Goal: Navigation & Orientation: Find specific page/section

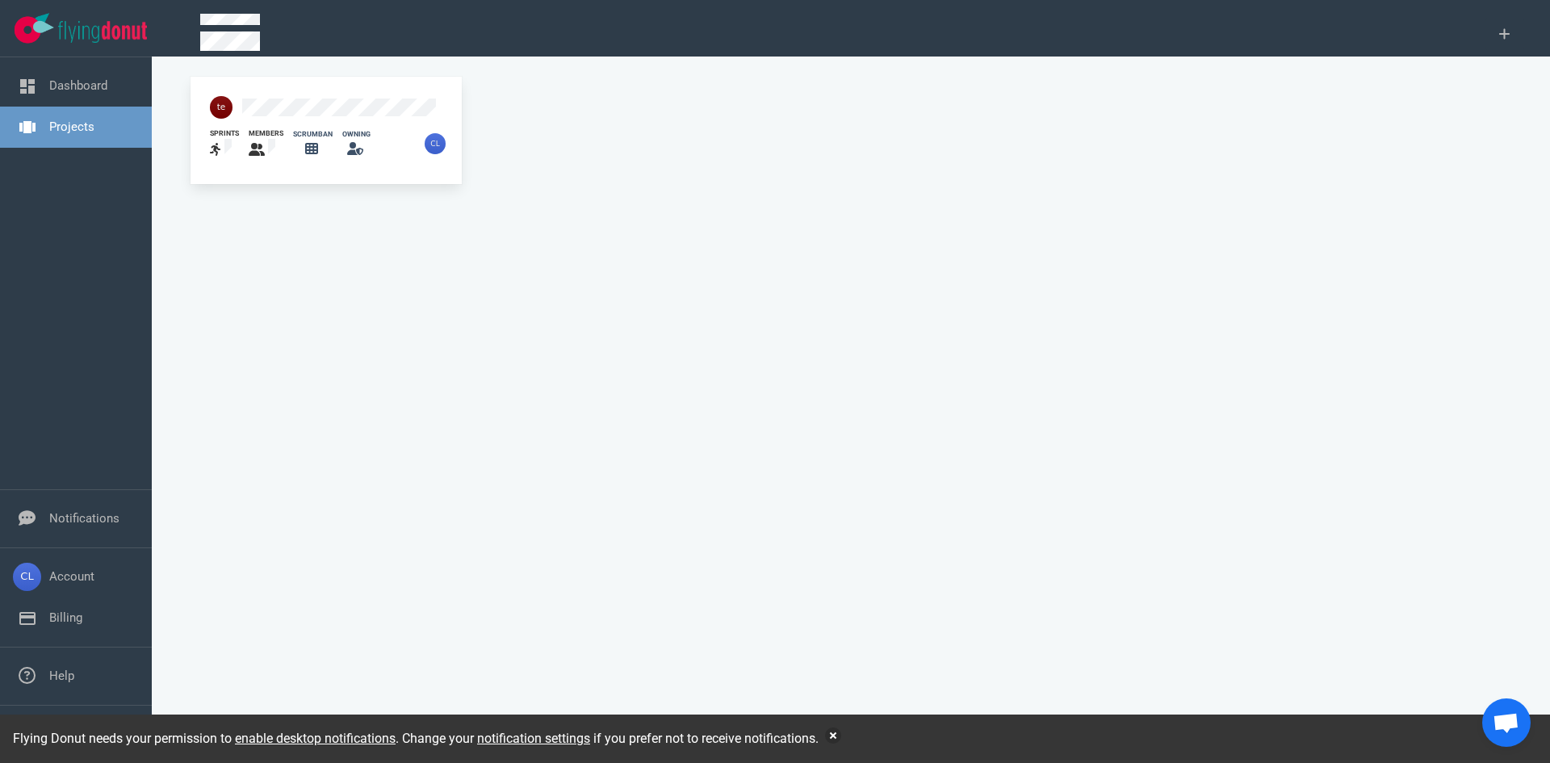
click at [241, 79] on div "sprints members scrumban owning" at bounding box center [326, 128] width 271 height 103
click at [241, 105] on div at bounding box center [221, 107] width 42 height 42
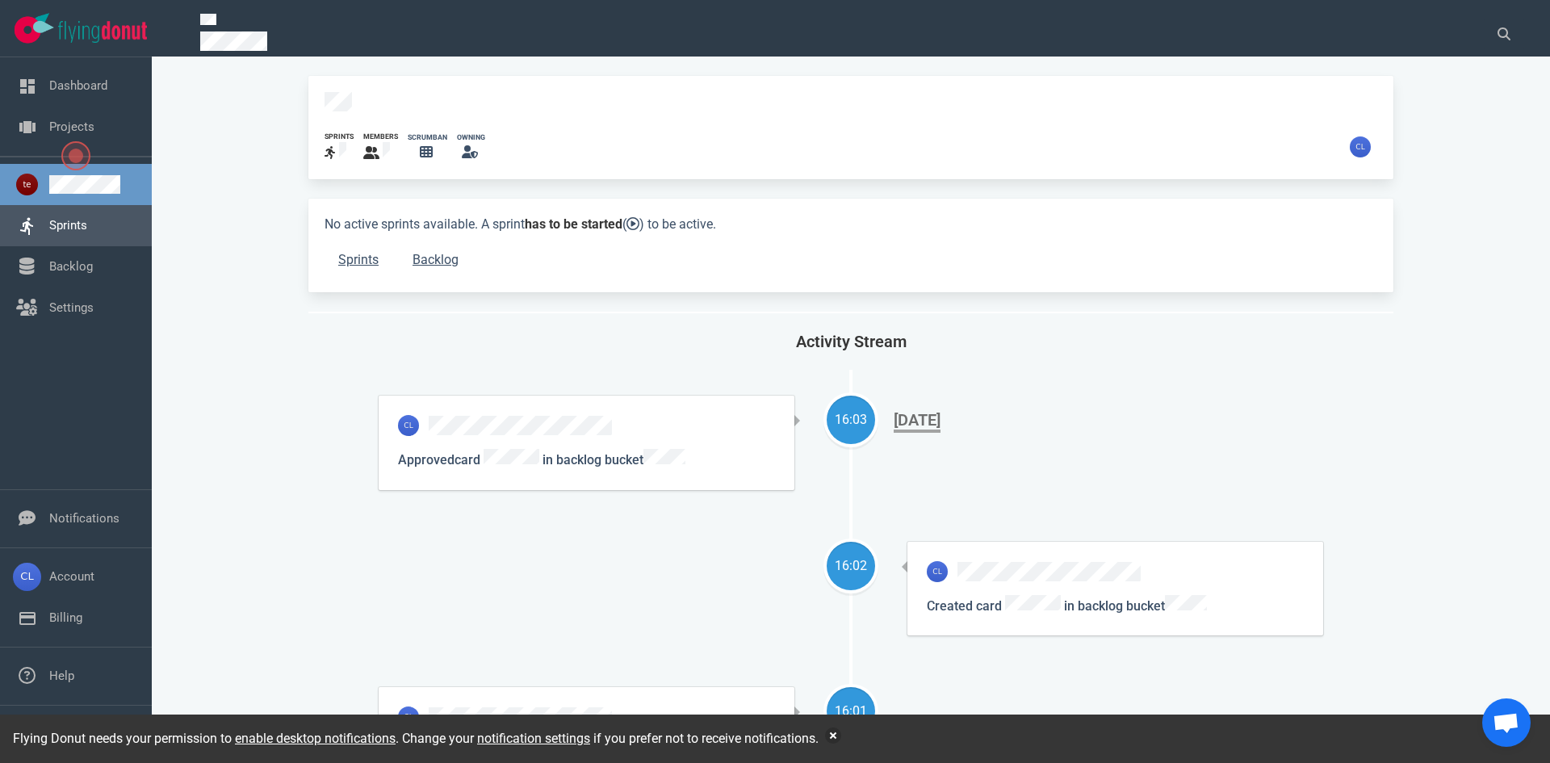
click at [87, 226] on link "Sprints" at bounding box center [68, 225] width 38 height 15
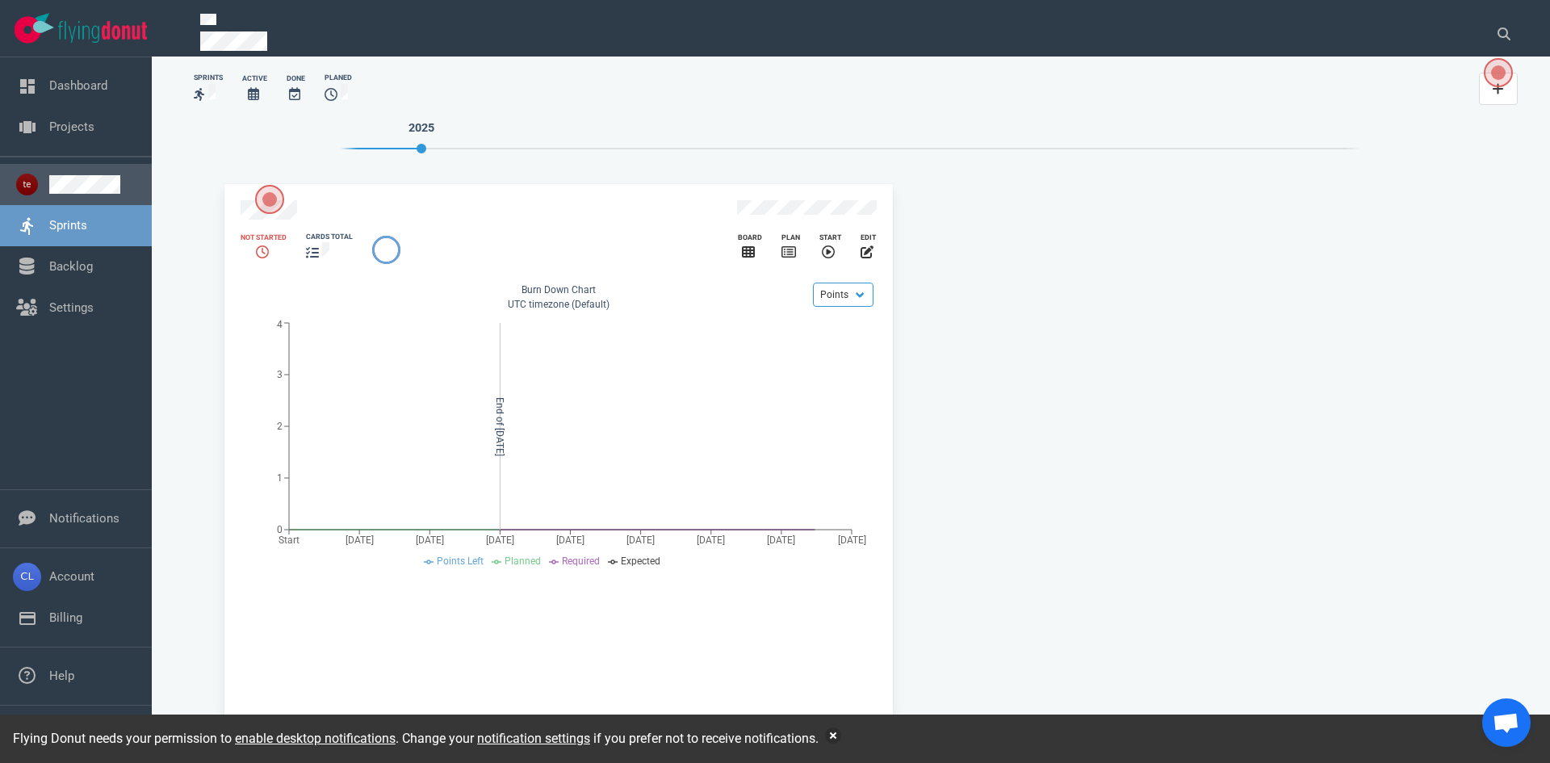
click at [107, 186] on link at bounding box center [94, 184] width 90 height 19
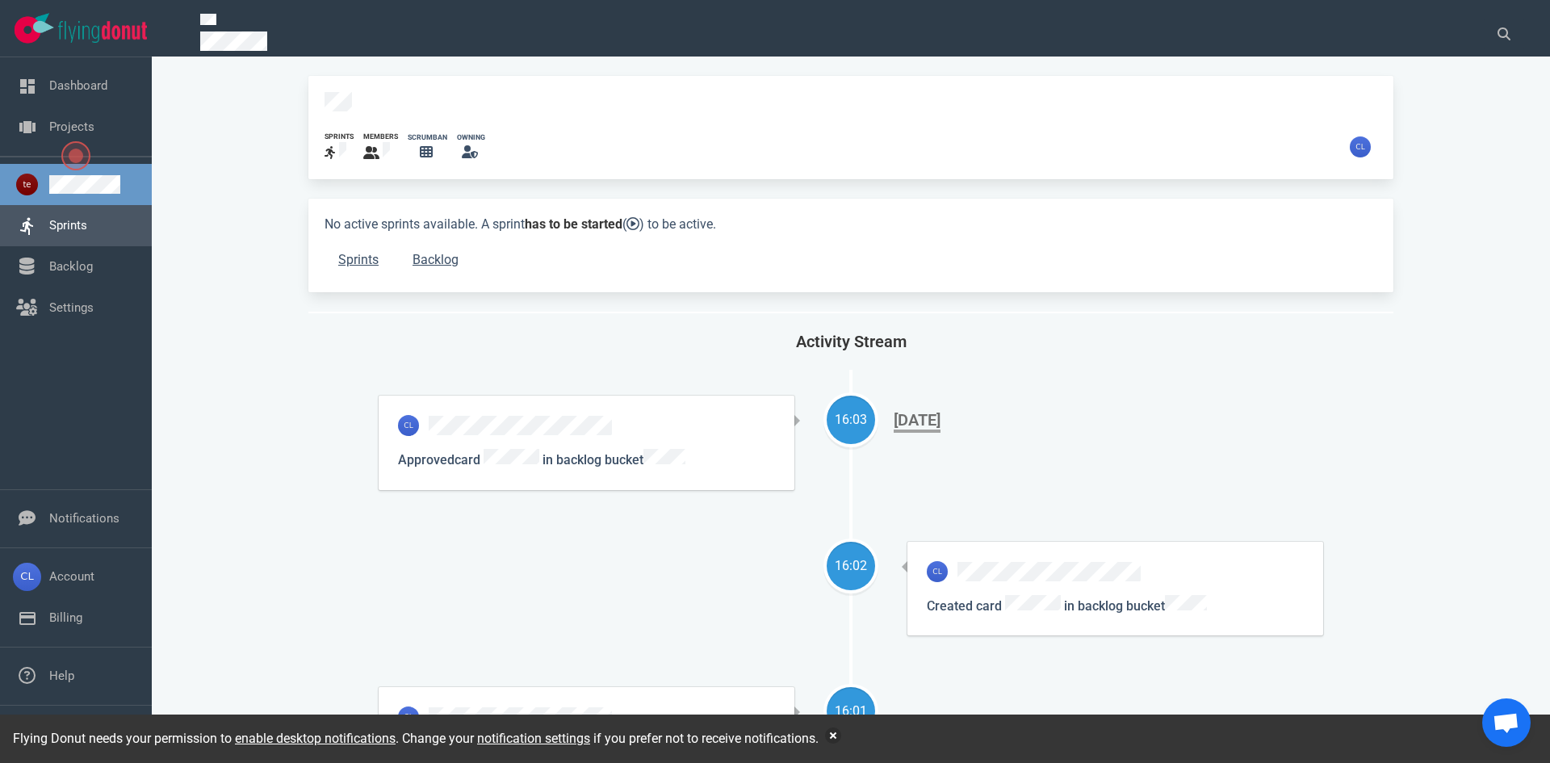
click at [87, 220] on link "Sprints" at bounding box center [68, 225] width 38 height 15
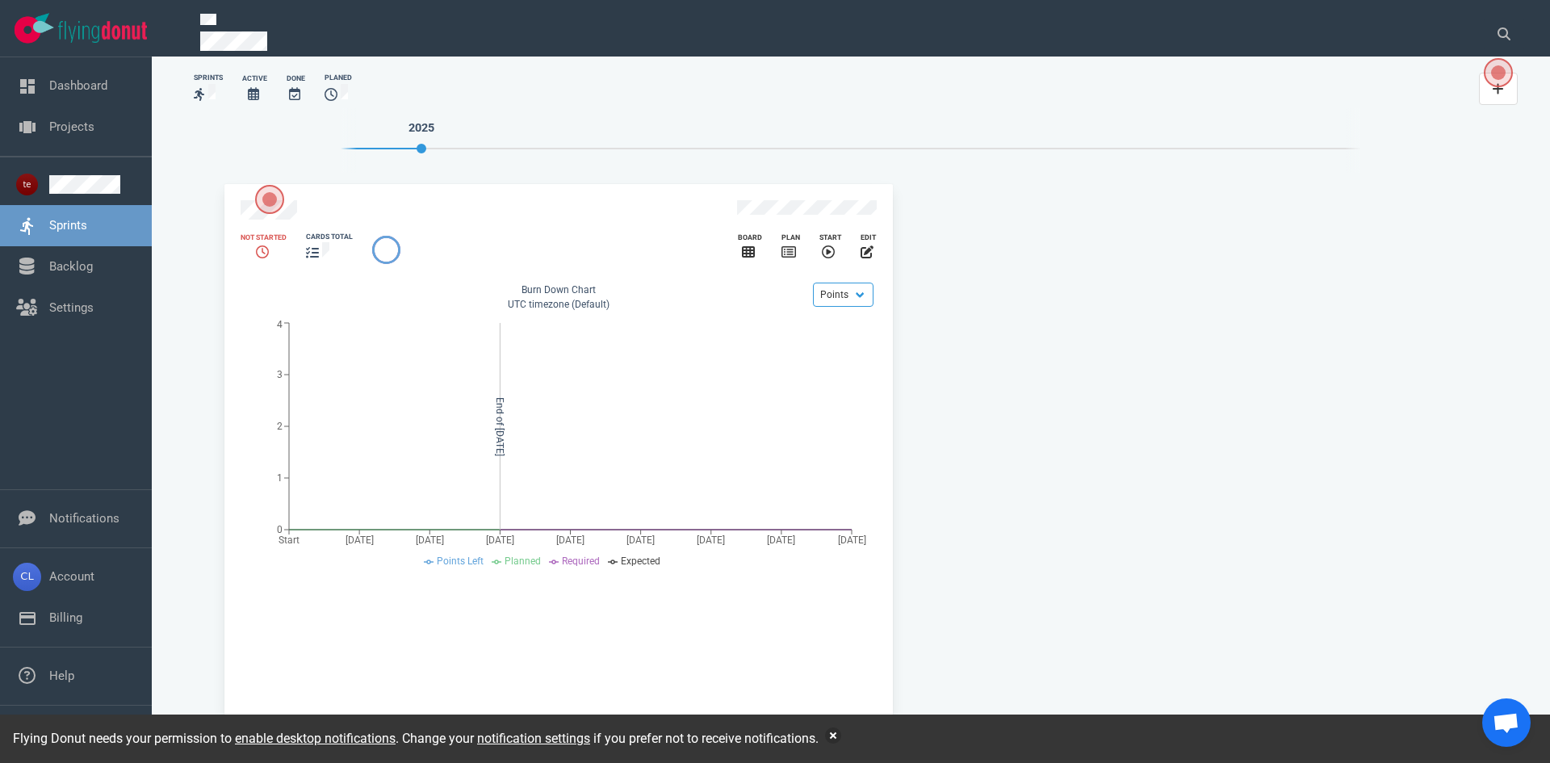
click at [248, 95] on icon at bounding box center [253, 93] width 11 height 13
click at [93, 273] on link "Backlog" at bounding box center [71, 266] width 44 height 15
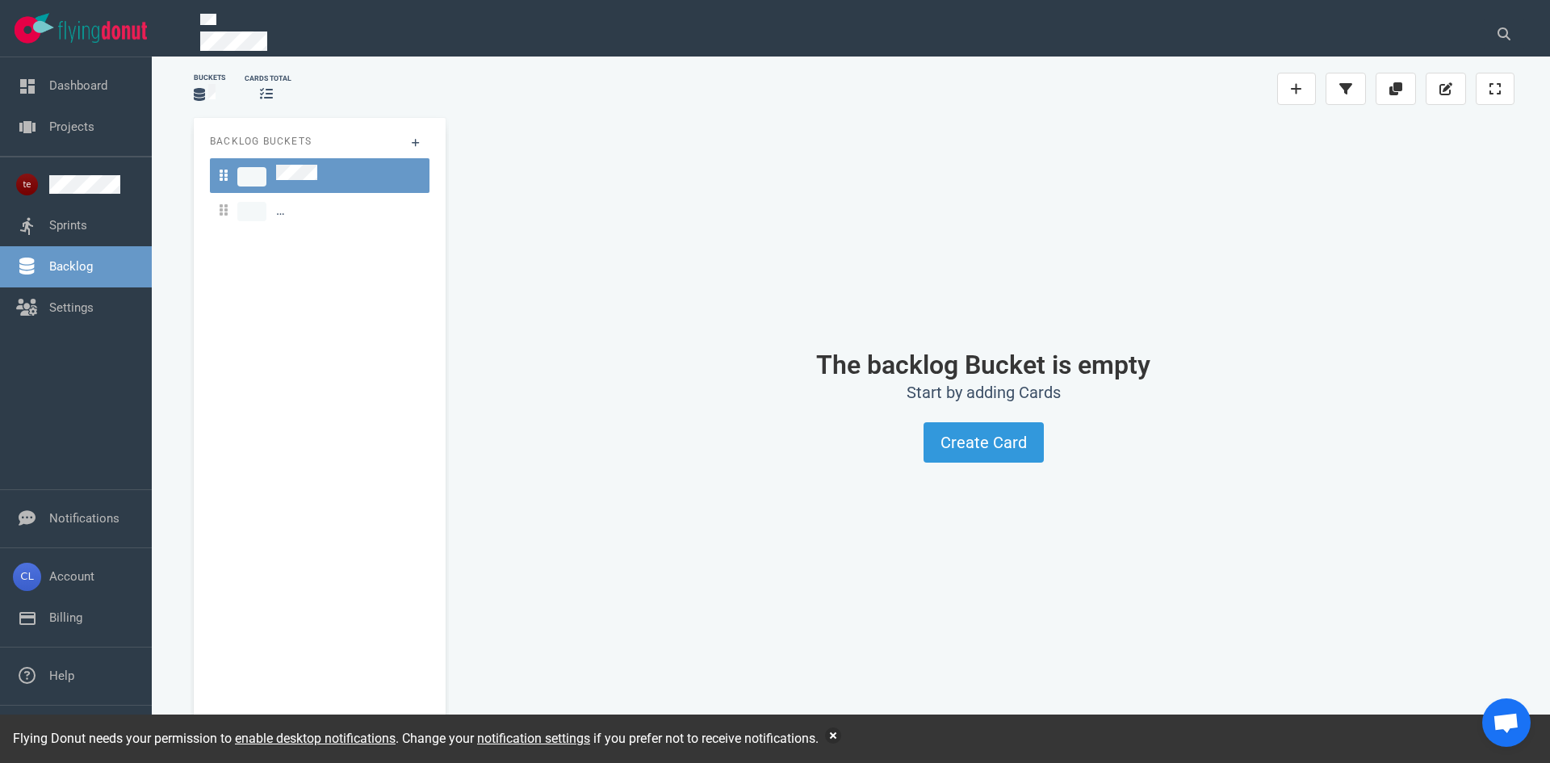
click at [274, 92] on span at bounding box center [274, 93] width 3 height 15
click at [94, 300] on link "Settings" at bounding box center [71, 307] width 44 height 15
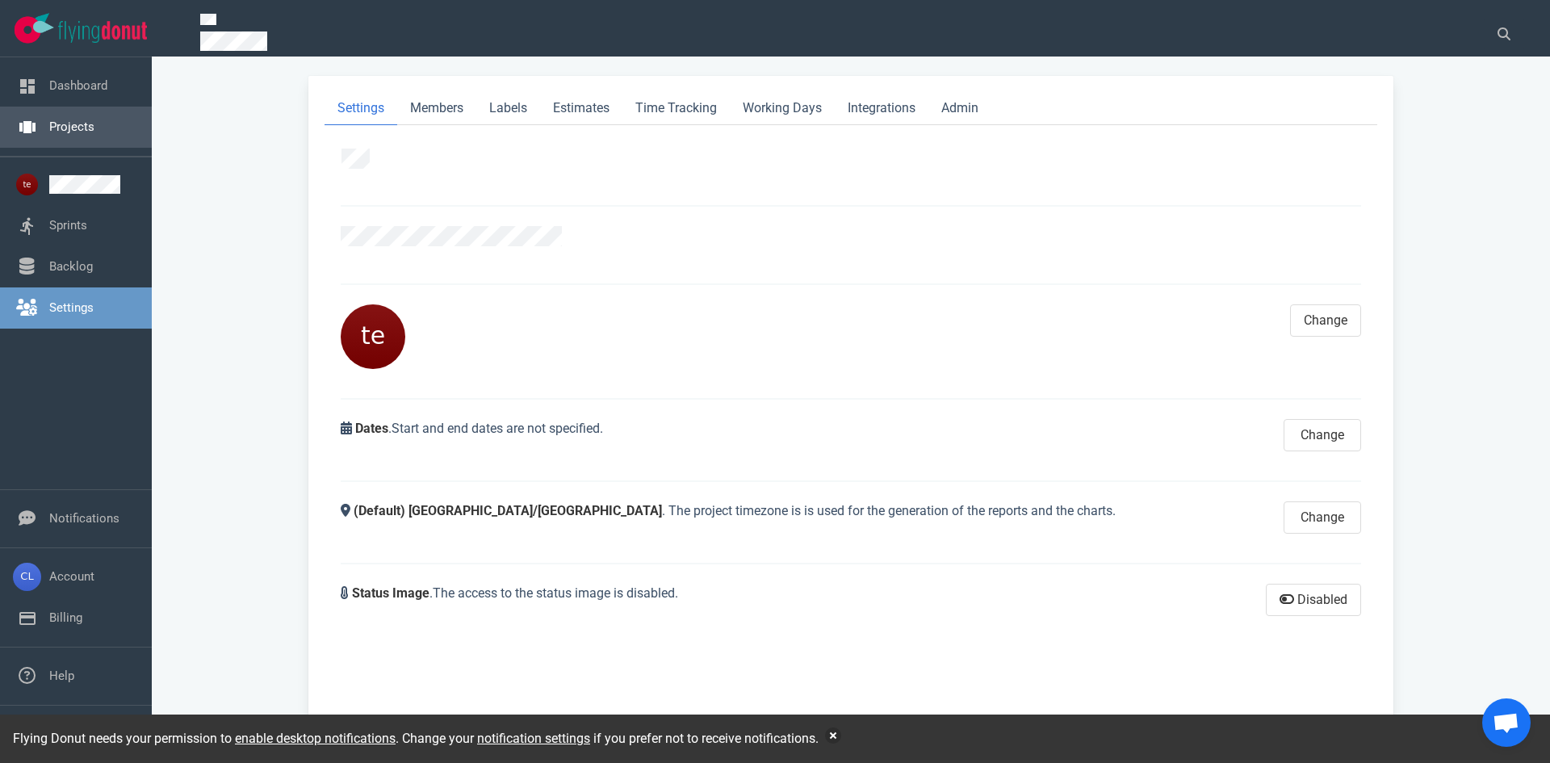
click at [94, 132] on link "Projects" at bounding box center [71, 126] width 45 height 15
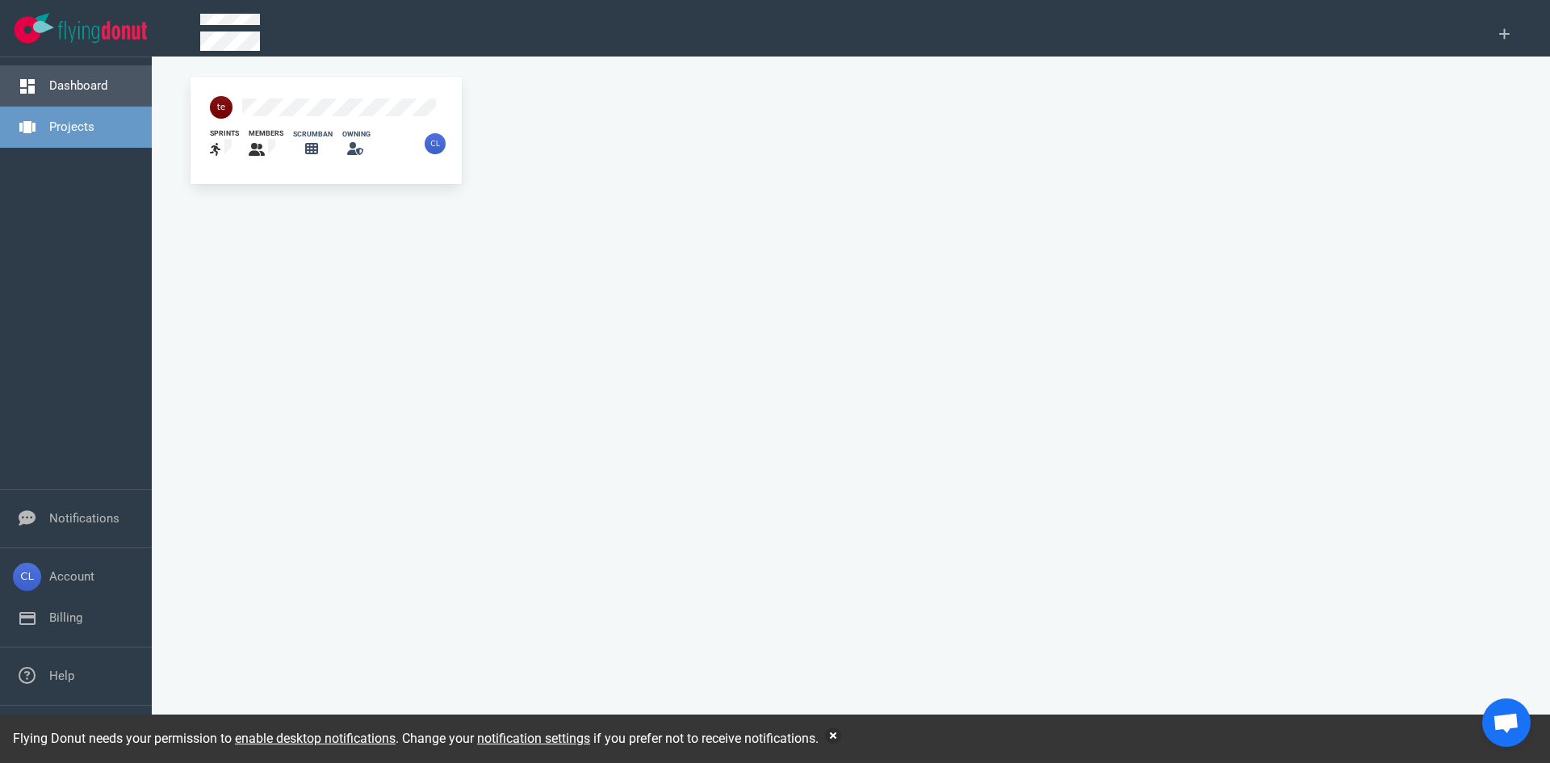
click at [106, 85] on link "Dashboard" at bounding box center [78, 85] width 58 height 15
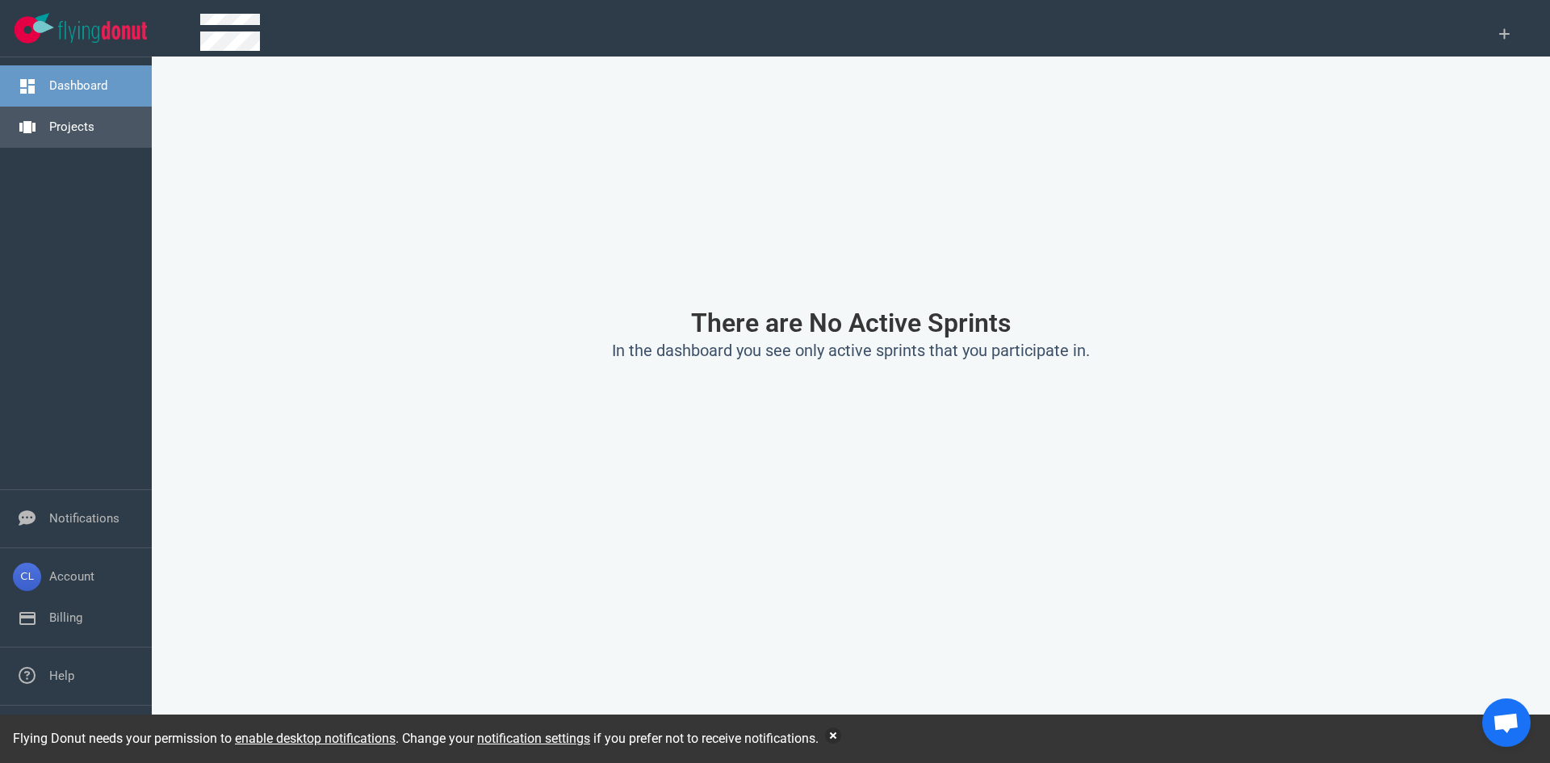
click at [94, 119] on link "Projects" at bounding box center [71, 126] width 45 height 15
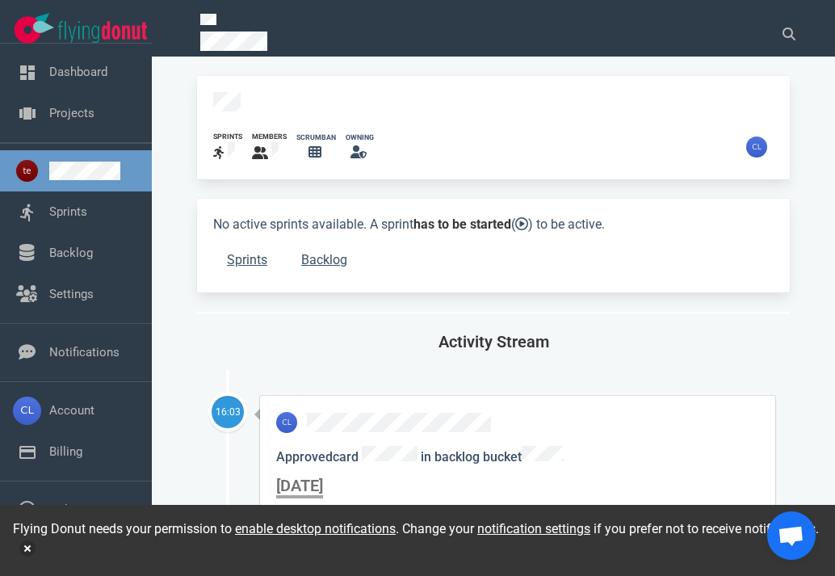
click at [106, 167] on link at bounding box center [94, 170] width 90 height 19
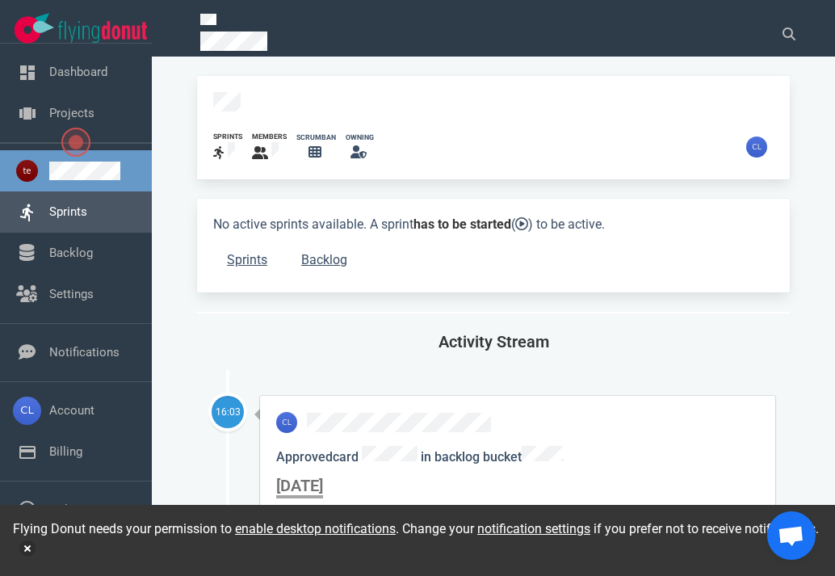
click at [87, 219] on link "Sprints" at bounding box center [68, 211] width 38 height 15
